Goal: Information Seeking & Learning: Learn about a topic

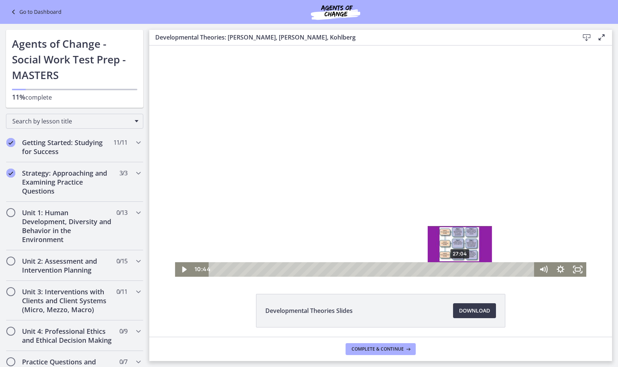
drag, startPoint x: 445, startPoint y: 257, endPoint x: 449, endPoint y: 251, distance: 6.9
click at [449, 251] on div at bounding box center [380, 160] width 411 height 231
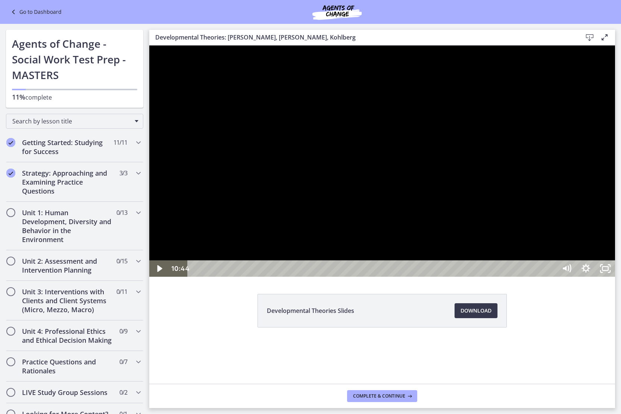
click at [478, 244] on div at bounding box center [381, 160] width 465 height 231
click at [155, 277] on div at bounding box center [381, 160] width 465 height 231
click at [376, 226] on div at bounding box center [381, 160] width 465 height 231
click at [463, 216] on div at bounding box center [381, 160] width 465 height 231
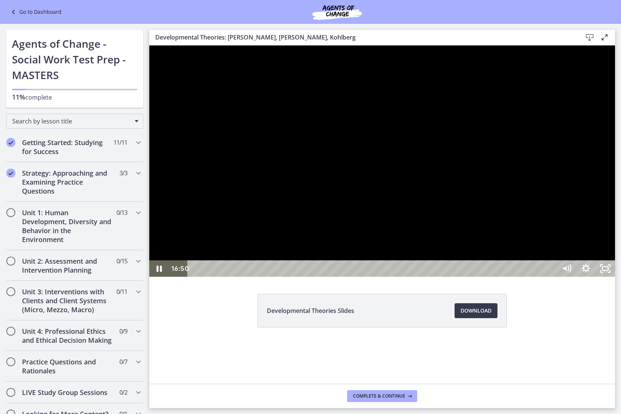
click at [432, 217] on div at bounding box center [381, 160] width 465 height 231
click at [611, 234] on div at bounding box center [381, 160] width 465 height 231
click at [542, 211] on div at bounding box center [381, 160] width 465 height 231
click at [427, 252] on div at bounding box center [381, 160] width 465 height 231
click at [428, 252] on div at bounding box center [381, 160] width 465 height 231
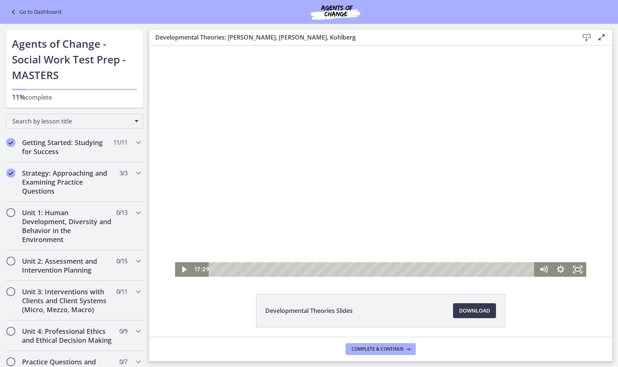
click at [459, 142] on div at bounding box center [380, 160] width 411 height 231
click at [573, 271] on icon "Fullscreen" at bounding box center [577, 270] width 21 height 18
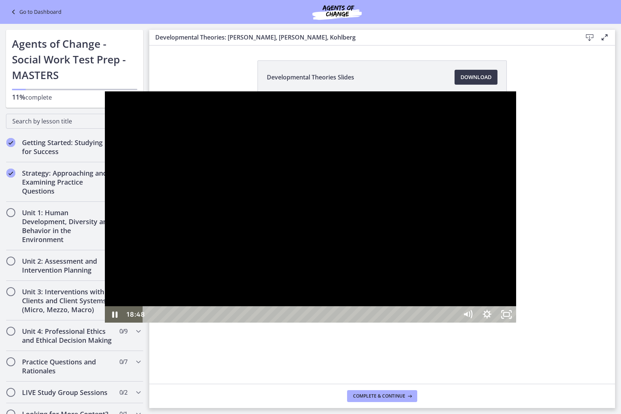
click at [260, 271] on div at bounding box center [310, 206] width 411 height 231
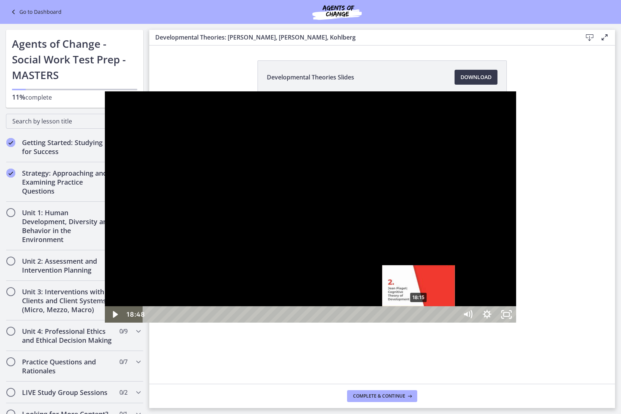
click at [314, 323] on div "18:15" at bounding box center [301, 314] width 303 height 16
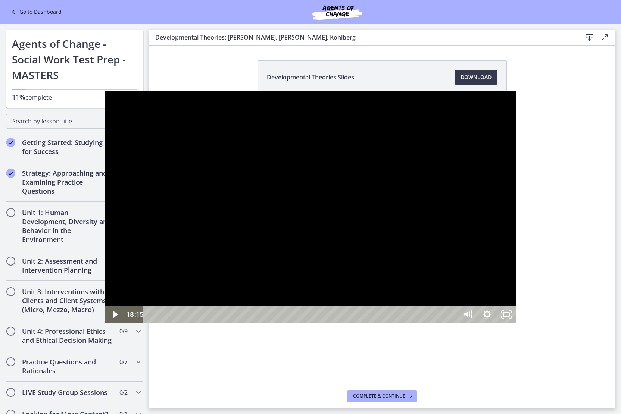
click at [302, 235] on div at bounding box center [310, 206] width 411 height 231
click at [342, 254] on div at bounding box center [310, 206] width 411 height 231
click at [354, 211] on div at bounding box center [310, 206] width 411 height 231
click at [362, 180] on div at bounding box center [310, 206] width 411 height 231
click at [384, 216] on div at bounding box center [310, 206] width 411 height 231
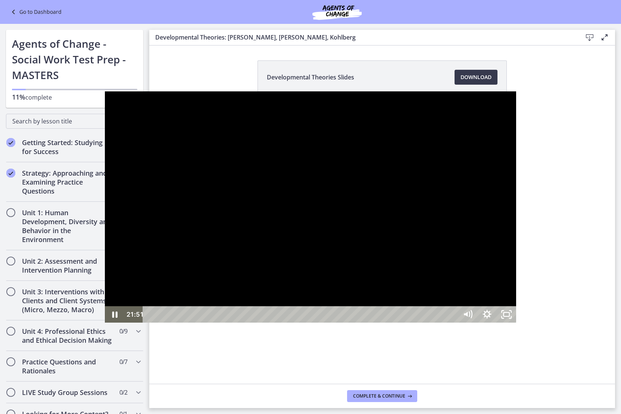
click at [105, 265] on div at bounding box center [310, 206] width 411 height 231
click at [105, 323] on div at bounding box center [310, 206] width 411 height 231
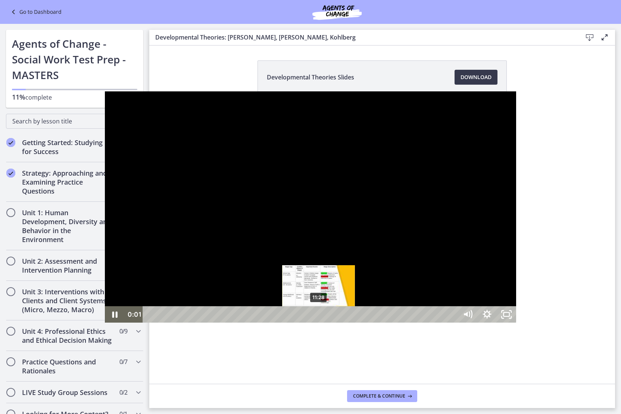
click at [214, 323] on div "11:28" at bounding box center [301, 314] width 303 height 16
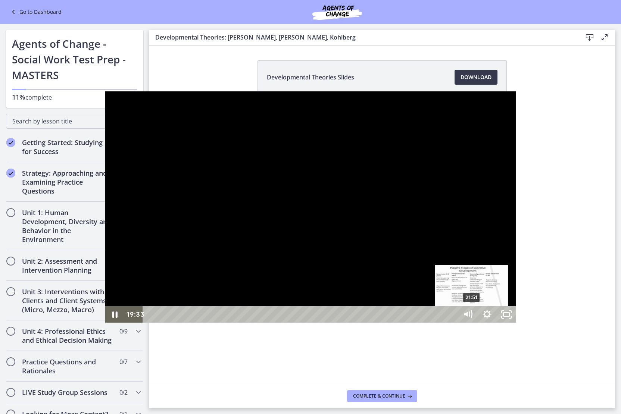
click at [367, 323] on div "21:51" at bounding box center [301, 314] width 303 height 16
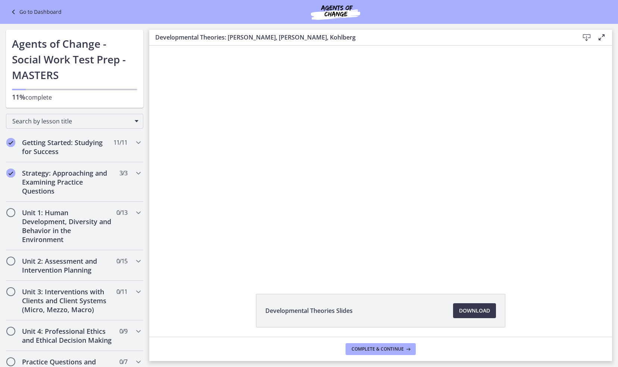
click at [440, 281] on div "Developmental Theories Slides Download Opens in a new window" at bounding box center [380, 190] width 462 height 291
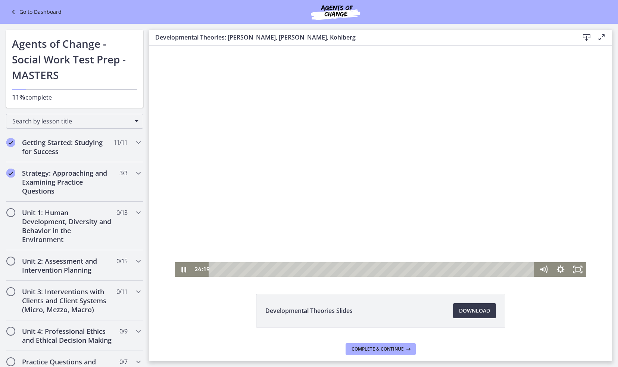
click at [347, 167] on div at bounding box center [380, 160] width 411 height 231
click at [330, 101] on div at bounding box center [380, 160] width 411 height 231
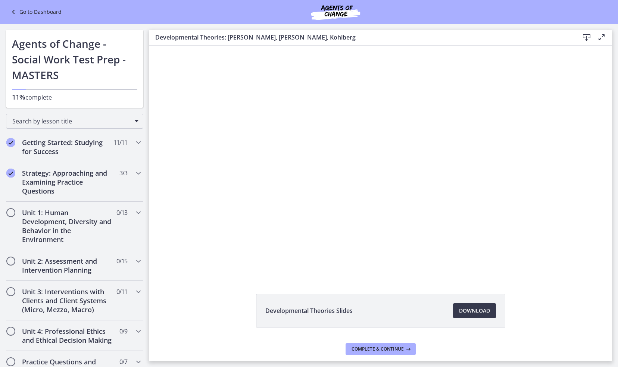
click at [330, 101] on div at bounding box center [380, 160] width 411 height 231
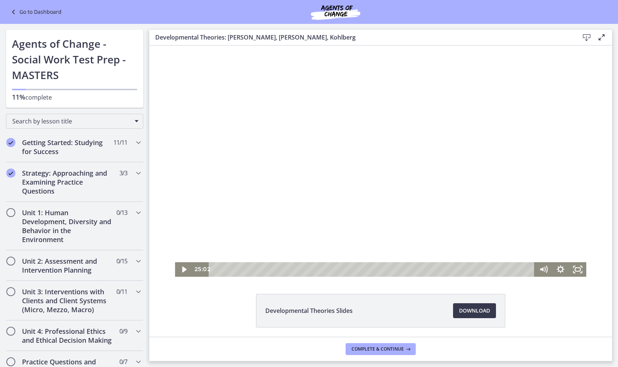
click at [299, 198] on div at bounding box center [380, 160] width 411 height 231
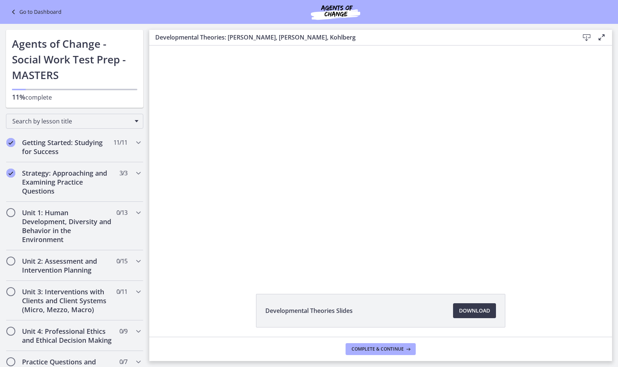
click at [332, 141] on div at bounding box center [380, 160] width 411 height 231
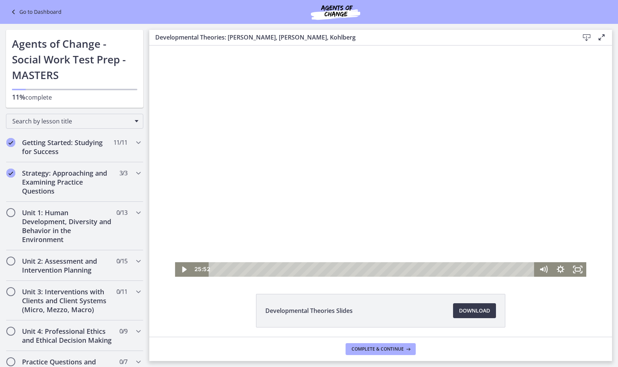
click at [411, 175] on div at bounding box center [380, 160] width 411 height 231
click at [251, 144] on div at bounding box center [380, 160] width 411 height 231
click at [292, 204] on div at bounding box center [380, 160] width 411 height 231
click at [455, 273] on div "26:49" at bounding box center [373, 269] width 316 height 15
drag, startPoint x: 459, startPoint y: 269, endPoint x: 467, endPoint y: 270, distance: 8.2
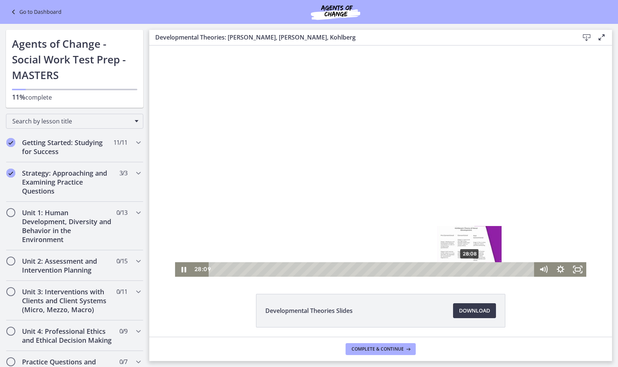
click at [467, 270] on div "Playbar" at bounding box center [469, 269] width 5 height 5
click at [463, 270] on div "27:43" at bounding box center [373, 269] width 316 height 15
click at [474, 271] on div "**********" at bounding box center [380, 160] width 411 height 231
click at [395, 154] on div at bounding box center [380, 160] width 411 height 231
click at [384, 146] on div at bounding box center [380, 160] width 411 height 231
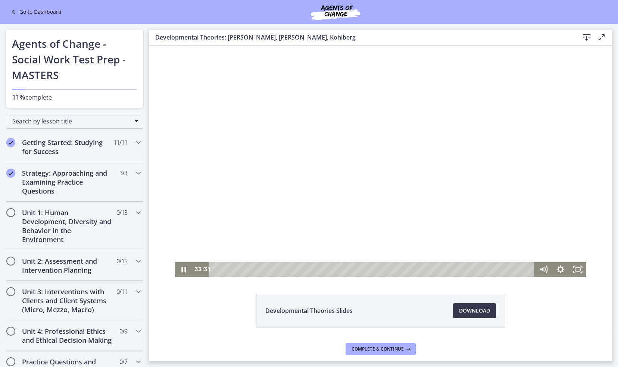
click at [364, 188] on div at bounding box center [380, 160] width 411 height 231
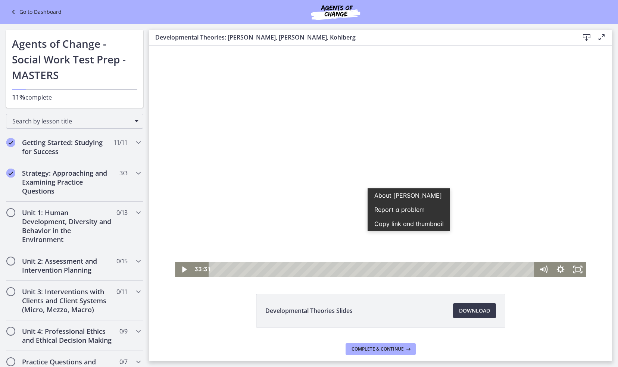
click at [316, 172] on div at bounding box center [380, 160] width 411 height 231
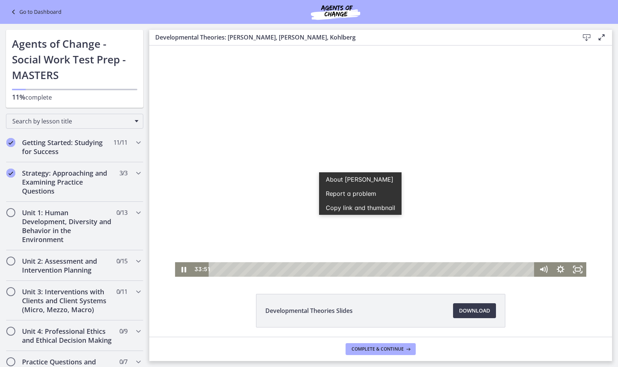
click at [295, 221] on div at bounding box center [380, 160] width 411 height 231
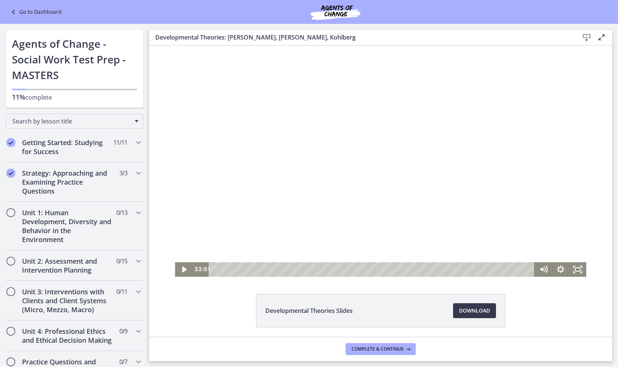
click at [295, 222] on div at bounding box center [380, 160] width 411 height 231
click at [518, 269] on div "33:49" at bounding box center [373, 269] width 316 height 15
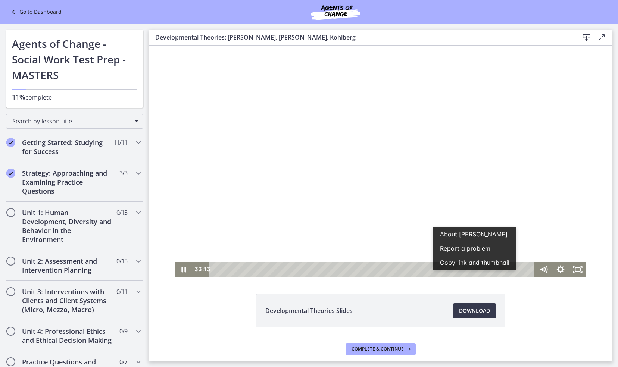
click at [348, 189] on div at bounding box center [380, 160] width 411 height 231
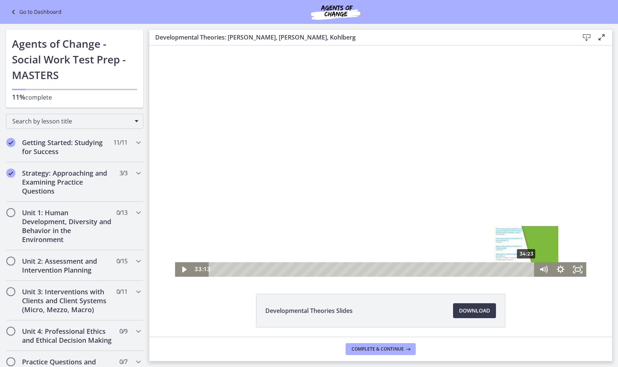
click at [524, 271] on div "34:23" at bounding box center [373, 269] width 316 height 15
drag, startPoint x: 524, startPoint y: 271, endPoint x: 532, endPoint y: 271, distance: 7.8
click at [532, 271] on div "34:48 34:48" at bounding box center [380, 269] width 411 height 15
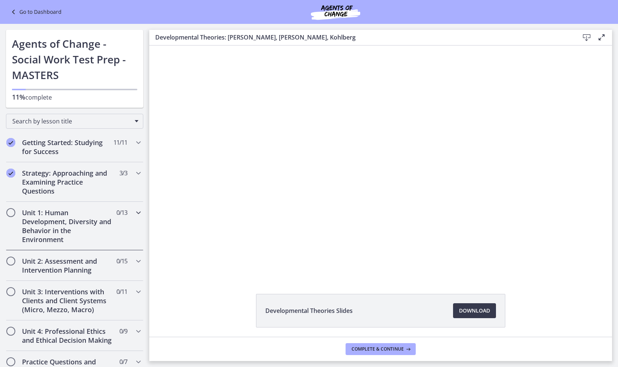
click at [67, 221] on h2 "Unit 1: Human Development, Diversity and Behavior in the Environment" at bounding box center [67, 226] width 91 height 36
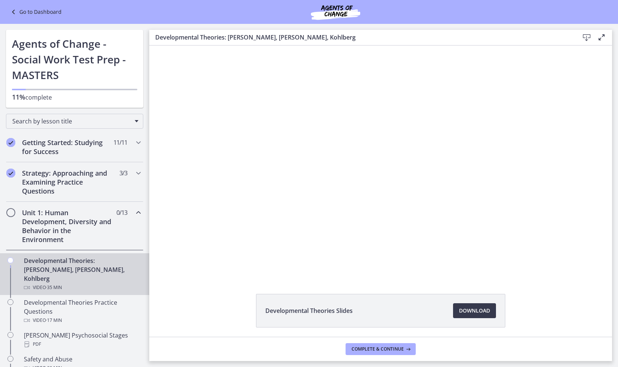
click at [16, 215] on div "Unit 1: Human Development, Diversity and Behavior in the Environment 0 / 13 Com…" at bounding box center [74, 226] width 137 height 48
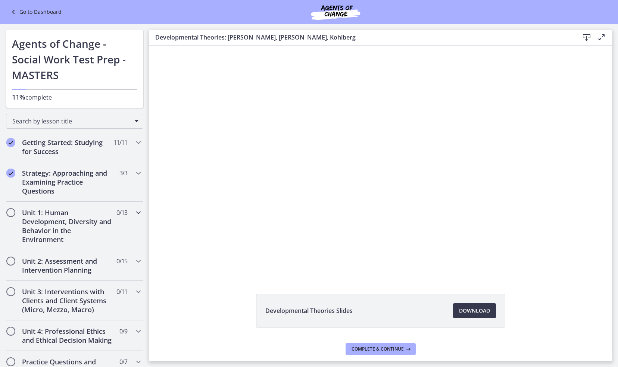
click at [11, 210] on span "Chapters" at bounding box center [10, 212] width 7 height 7
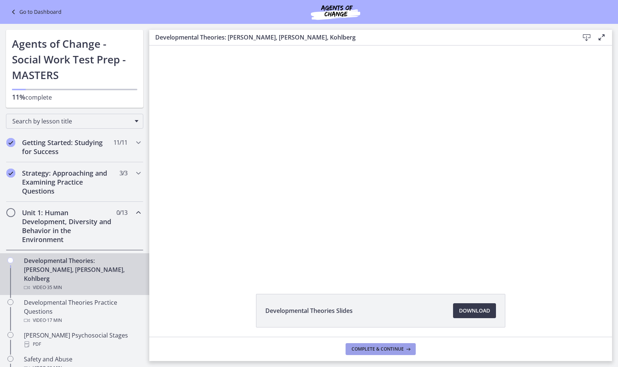
click at [396, 351] on span "Complete & continue" at bounding box center [377, 349] width 52 height 6
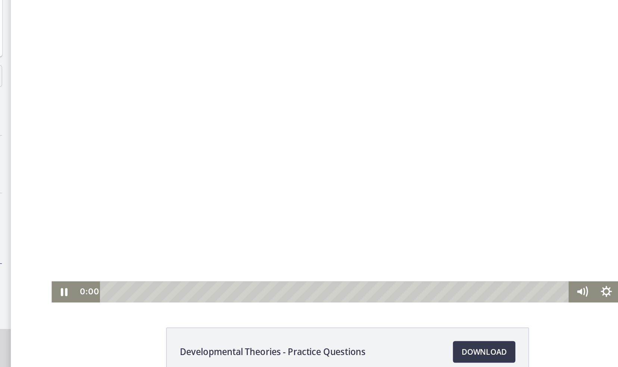
drag, startPoint x: 90, startPoint y: 191, endPoint x: 56, endPoint y: 196, distance: 33.9
click at [56, 196] on div "0:00 0:22" at bounding box center [225, 190] width 339 height 15
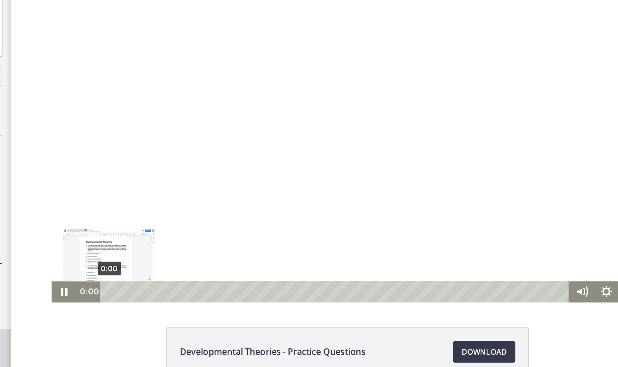
drag, startPoint x: 79, startPoint y: 189, endPoint x: 75, endPoint y: 190, distance: 4.6
click at [76, 190] on div "Playbar" at bounding box center [78, 190] width 5 height 5
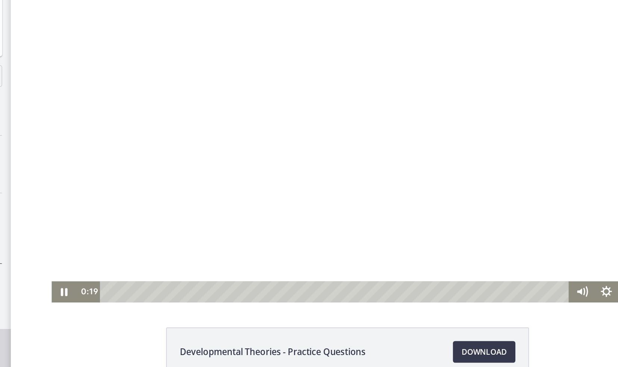
drag, startPoint x: 288, startPoint y: 51, endPoint x: 282, endPoint y: 38, distance: 14.4
click at [282, 38] on div at bounding box center [242, 81] width 407 height 231
click at [217, 67] on div at bounding box center [242, 81] width 407 height 231
click at [203, 101] on div at bounding box center [242, 81] width 407 height 231
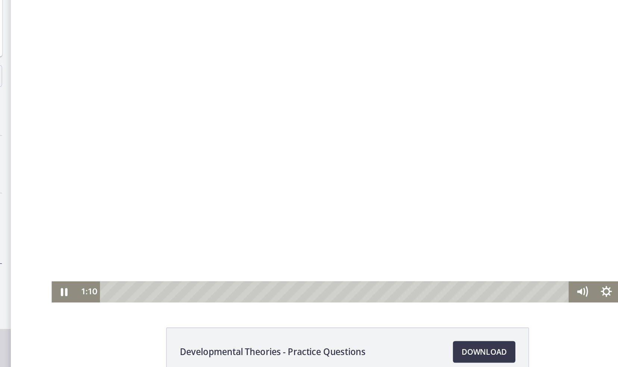
click at [217, 82] on div at bounding box center [242, 81] width 407 height 231
click at [191, 79] on div at bounding box center [242, 81] width 407 height 231
click at [243, 52] on div at bounding box center [242, 81] width 407 height 231
drag, startPoint x: 304, startPoint y: 4, endPoint x: 266, endPoint y: 3, distance: 37.3
click at [266, 3] on div at bounding box center [242, 81] width 407 height 231
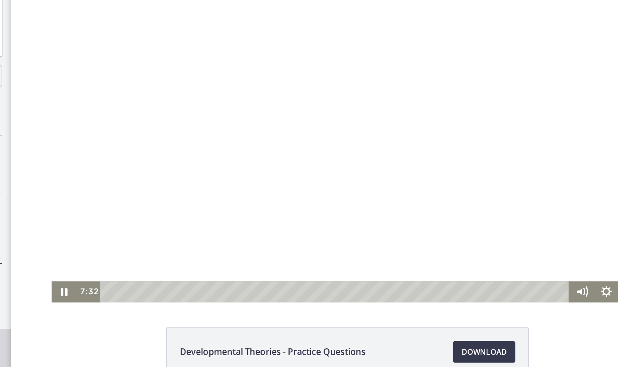
click at [213, 51] on div at bounding box center [242, 81] width 407 height 231
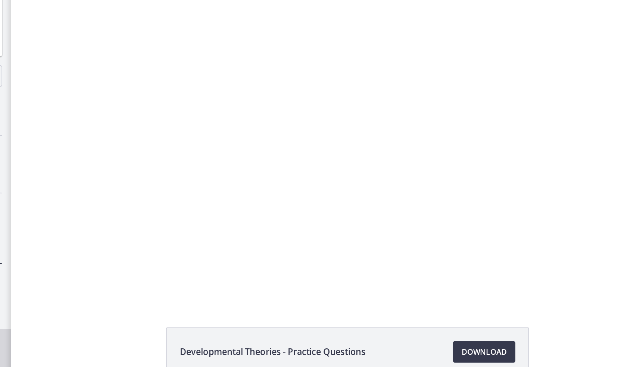
click at [213, 51] on div at bounding box center [242, 81] width 407 height 231
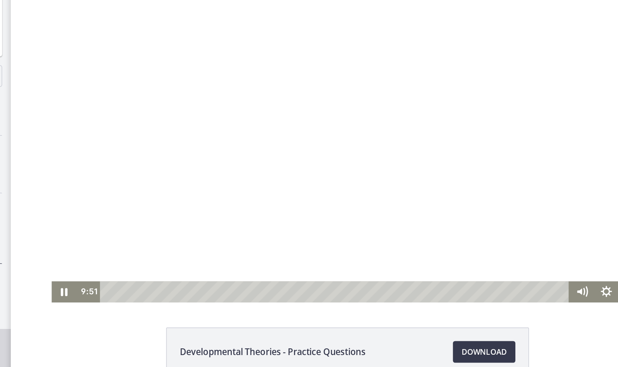
click at [228, 74] on div at bounding box center [242, 81] width 407 height 231
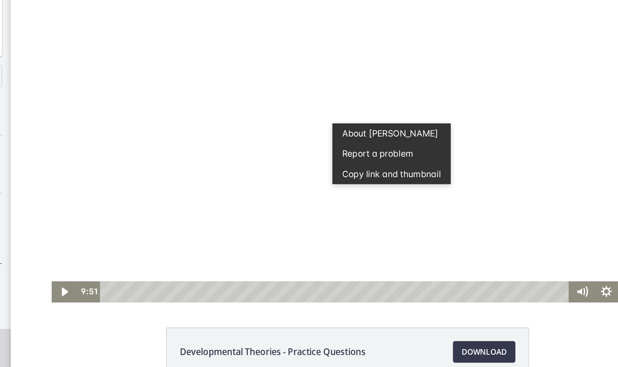
click at [207, 47] on div at bounding box center [242, 81] width 407 height 231
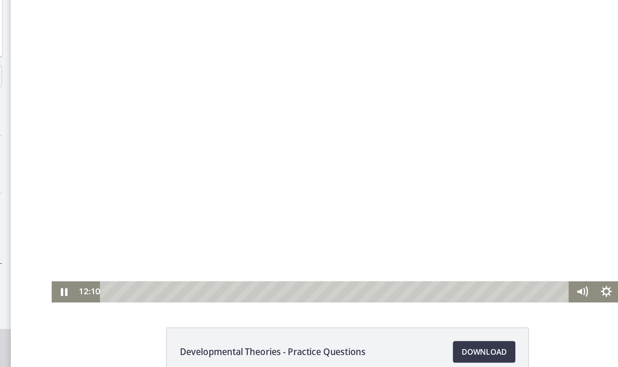
click at [211, 44] on div at bounding box center [242, 81] width 407 height 231
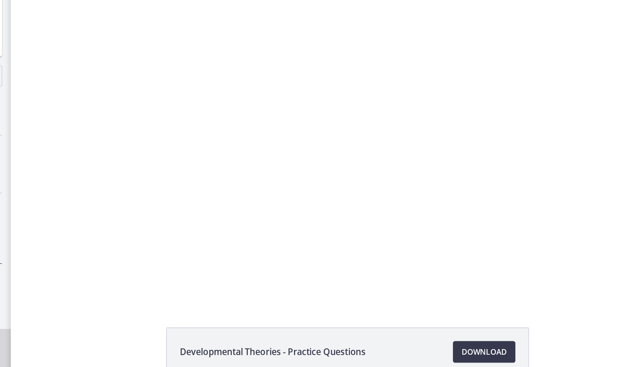
click at [211, 44] on div at bounding box center [242, 81] width 407 height 231
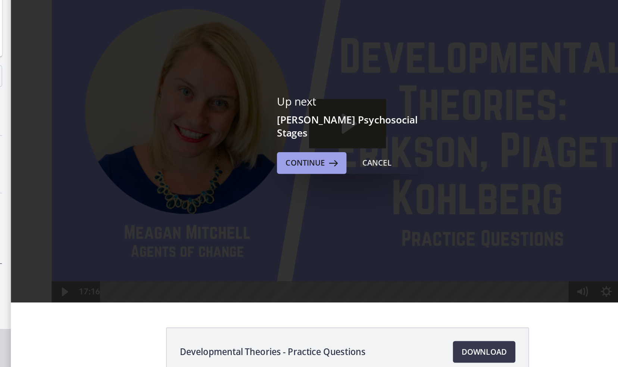
click at [341, 182] on button "Continue" at bounding box center [356, 180] width 48 height 15
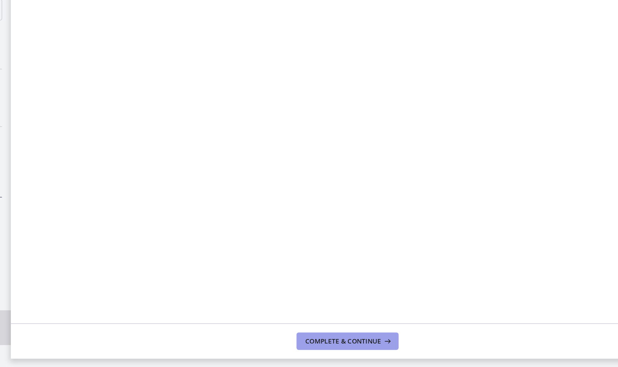
click at [398, 346] on span "Complete & continue" at bounding box center [377, 349] width 52 height 6
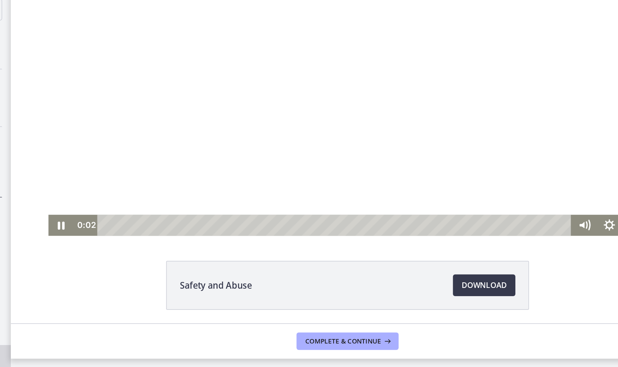
click at [211, 32] on div at bounding box center [242, 15] width 411 height 231
